Goal: Information Seeking & Learning: Learn about a topic

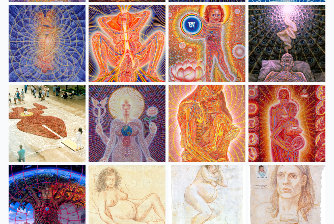
scroll to position [4771, 0]
drag, startPoint x: 284, startPoint y: 126, endPoint x: 243, endPoint y: 118, distance: 42.5
click at [208, 130] on img at bounding box center [207, 123] width 77 height 77
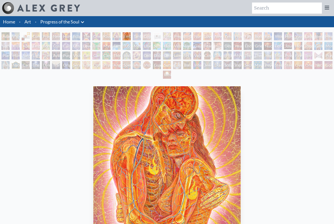
click at [188, 133] on img "13 / 133" at bounding box center [166, 175] width 147 height 179
click at [227, 125] on img "13 / 133" at bounding box center [166, 175] width 147 height 179
click at [32, 21] on li "Art" at bounding box center [27, 21] width 11 height 11
click at [30, 23] on link "Art" at bounding box center [27, 21] width 7 height 7
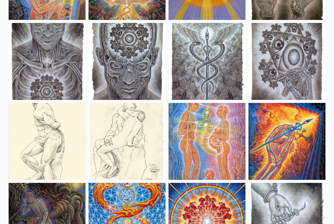
scroll to position [3793, 0]
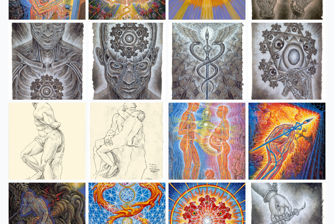
drag, startPoint x: 217, startPoint y: 143, endPoint x: 164, endPoint y: 127, distance: 55.1
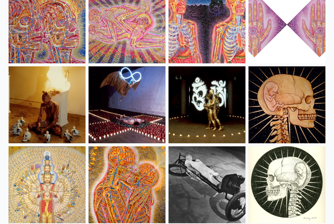
scroll to position [5670, 0]
click at [94, 3] on img at bounding box center [127, 24] width 77 height 77
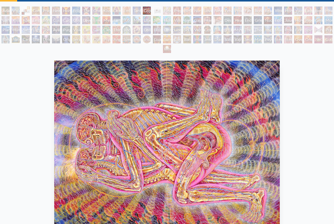
scroll to position [28, 0]
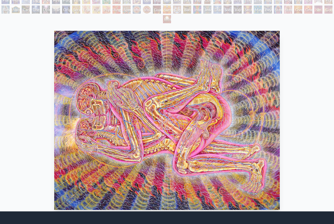
scroll to position [56, 0]
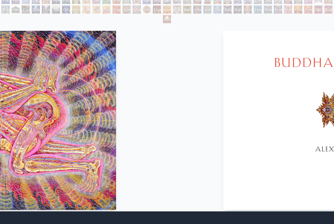
click at [0, 115] on html "Art Writings About" at bounding box center [167, 107] width 334 height 326
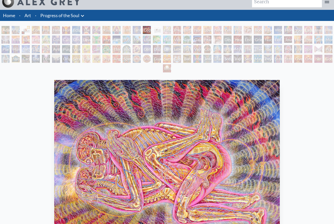
scroll to position [8, 0]
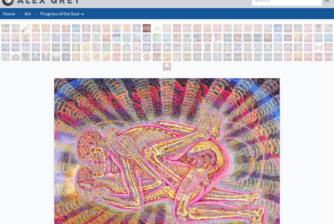
click at [31, 16] on li "Art" at bounding box center [27, 13] width 11 height 11
click at [26, 14] on link "Art" at bounding box center [27, 13] width 7 height 7
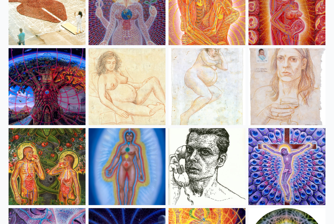
scroll to position [4887, 0]
